Goal: Task Accomplishment & Management: Use online tool/utility

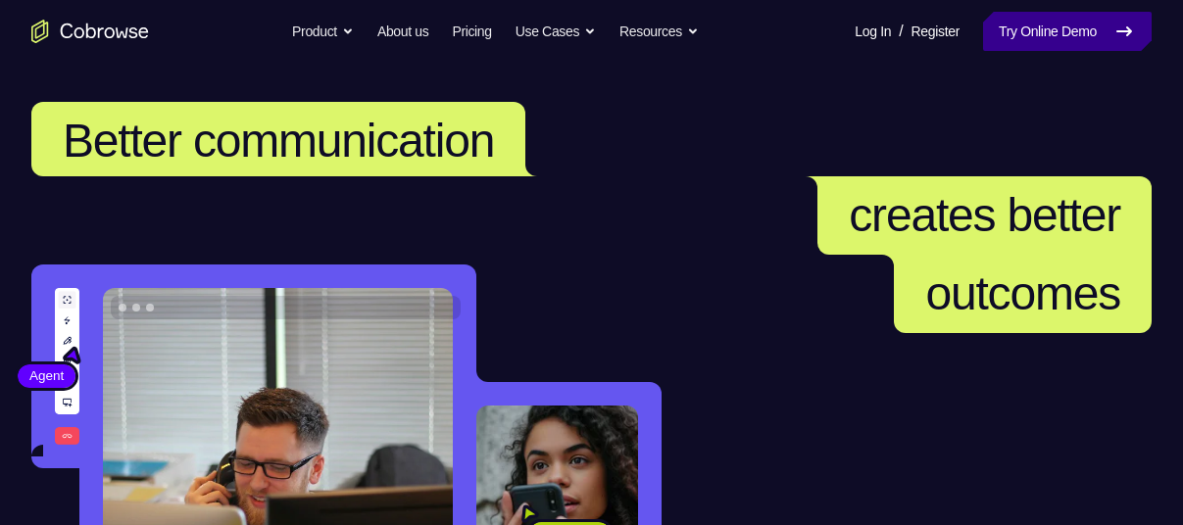
click at [1094, 35] on link "Try Online Demo" at bounding box center [1067, 31] width 169 height 39
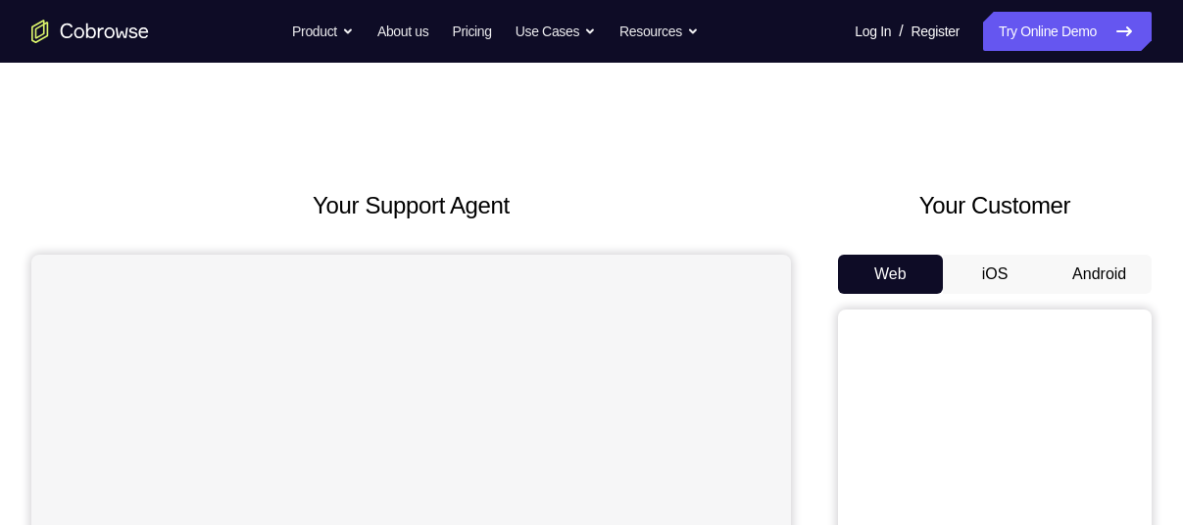
click at [1094, 35] on link "Try Online Demo" at bounding box center [1067, 31] width 169 height 39
click at [1093, 273] on button "Android" at bounding box center [1099, 274] width 105 height 39
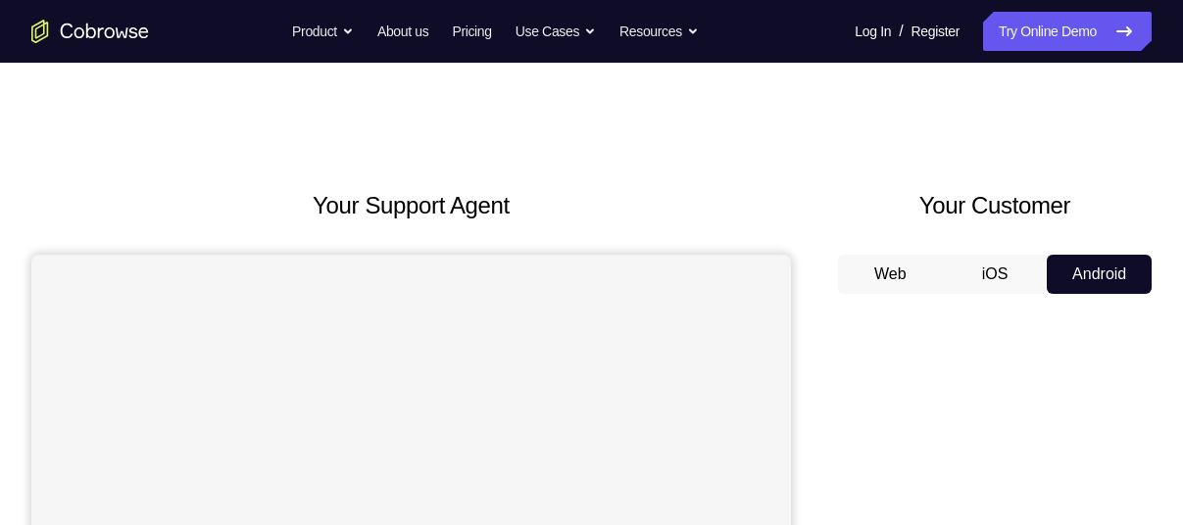
scroll to position [223, 0]
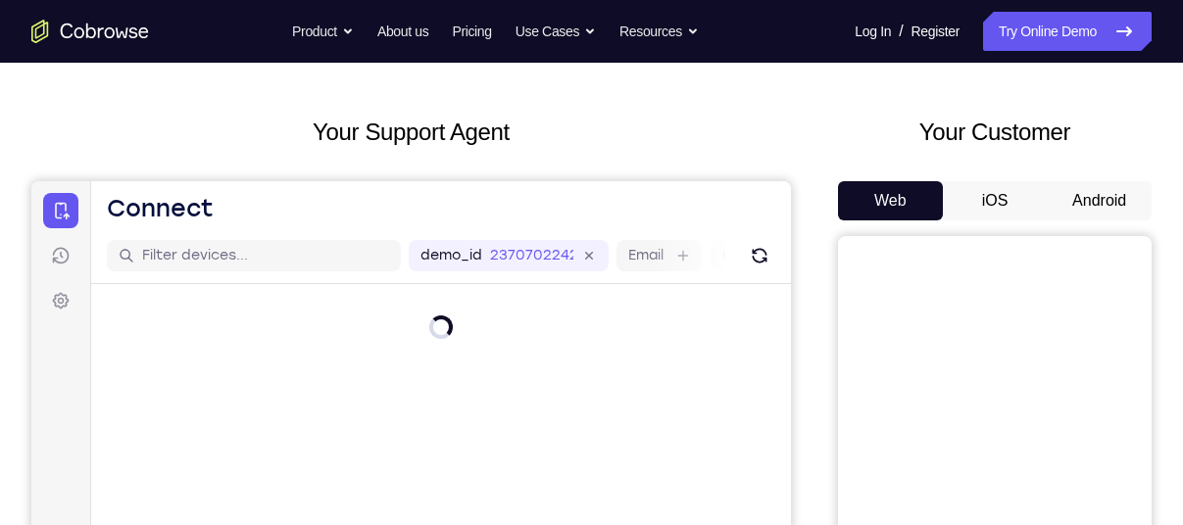
click at [1111, 205] on button "Android" at bounding box center [1099, 200] width 105 height 39
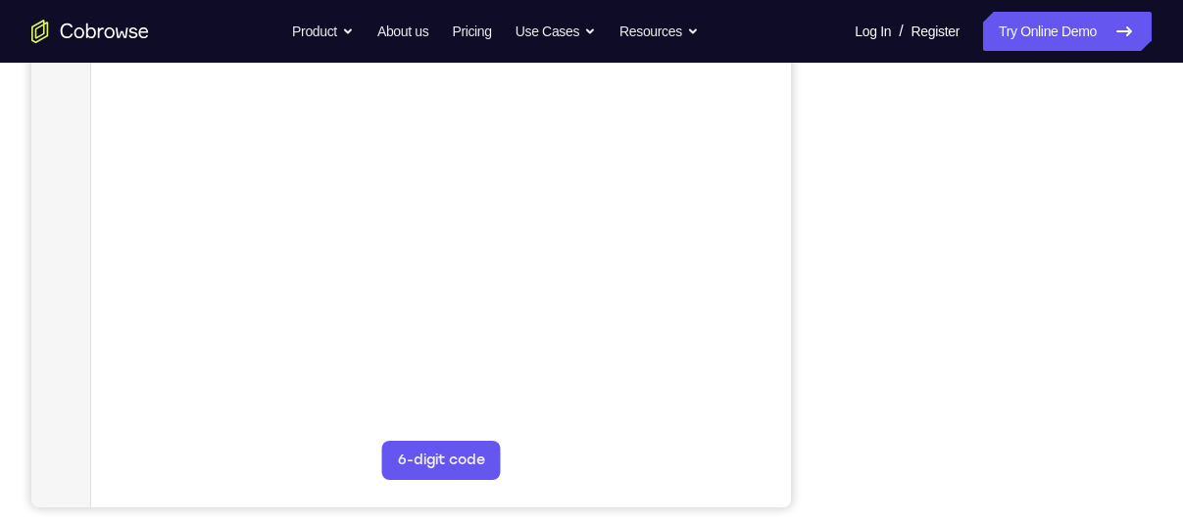
scroll to position [405, 0]
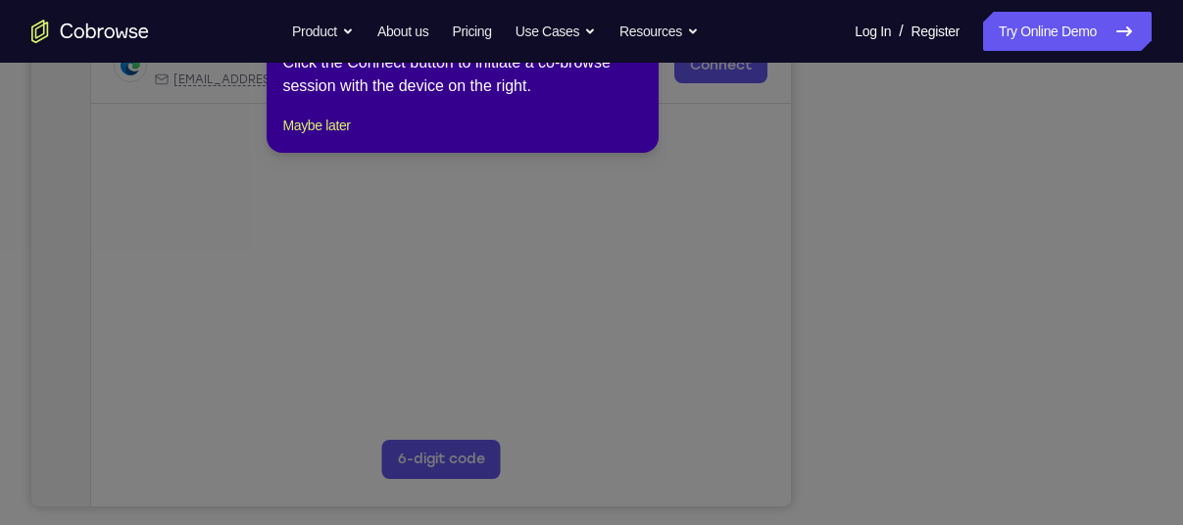
click at [990, 483] on icon at bounding box center [599, 249] width 1198 height 554
click at [347, 137] on button "Maybe later" at bounding box center [316, 126] width 68 height 24
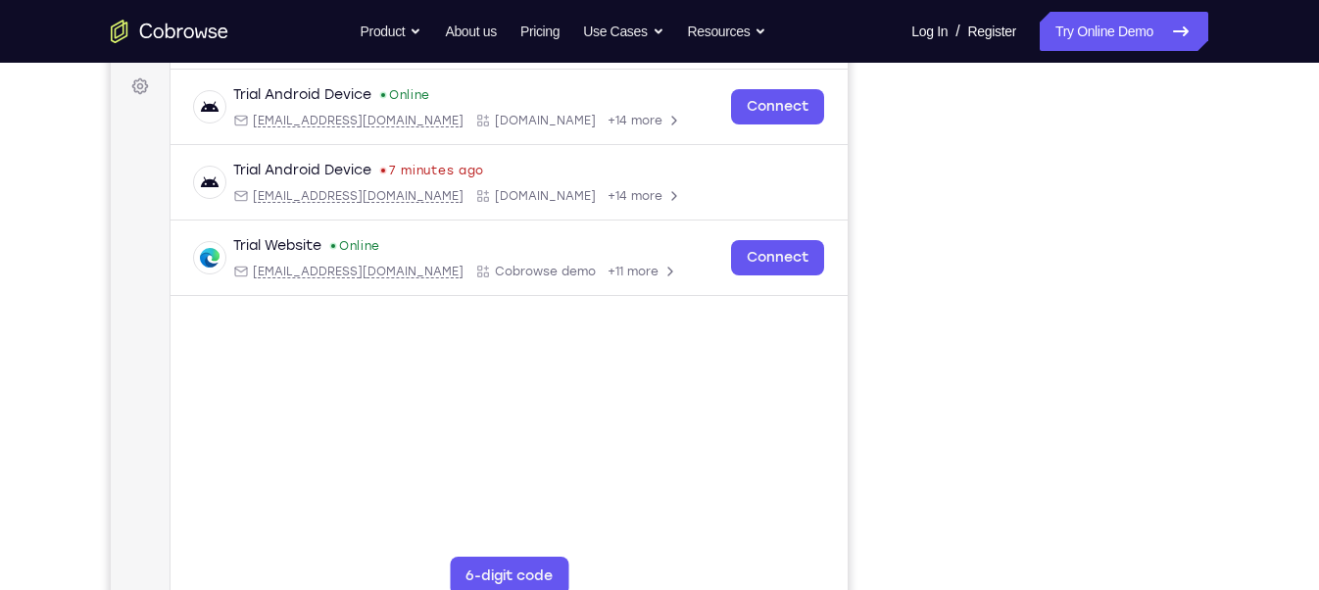
scroll to position [292, 0]
